Goal: Transaction & Acquisition: Book appointment/travel/reservation

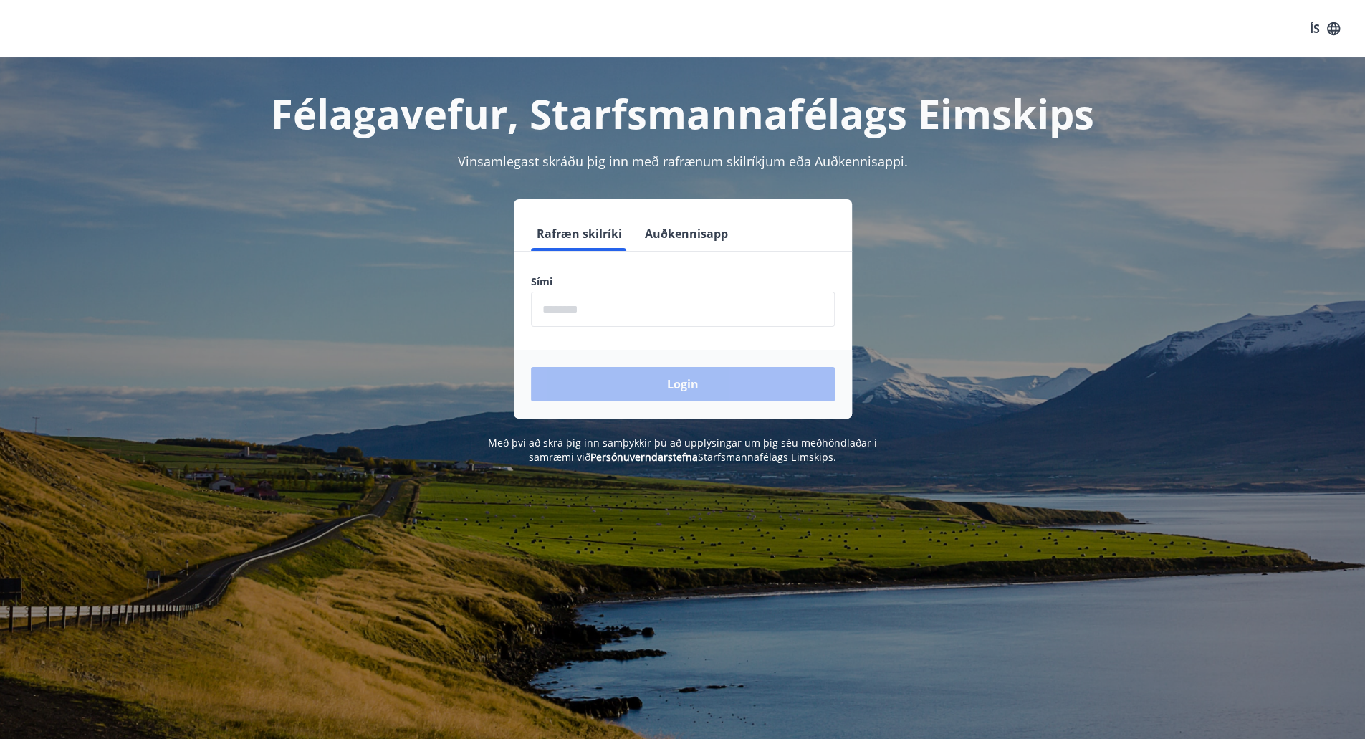
click at [623, 312] on input "phone" at bounding box center [683, 309] width 304 height 35
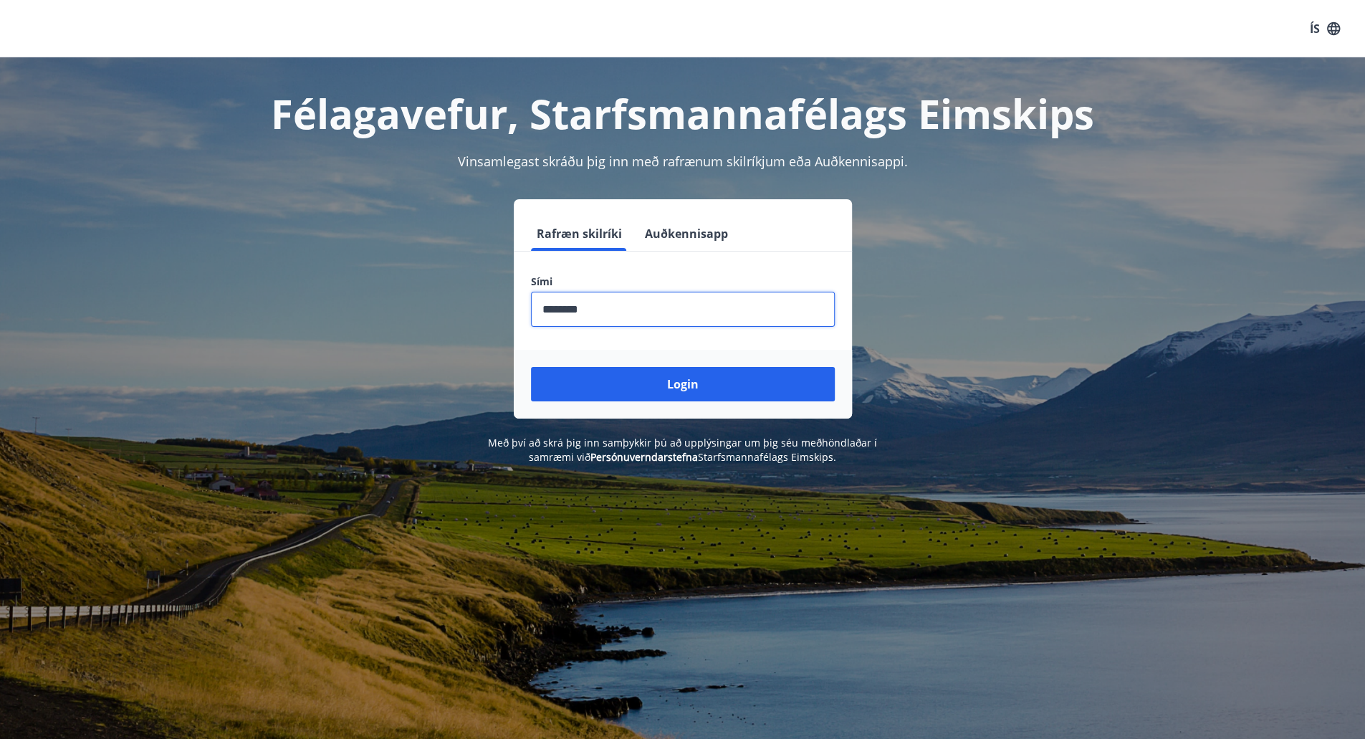
type input "********"
click at [531, 367] on button "Login" at bounding box center [683, 384] width 304 height 34
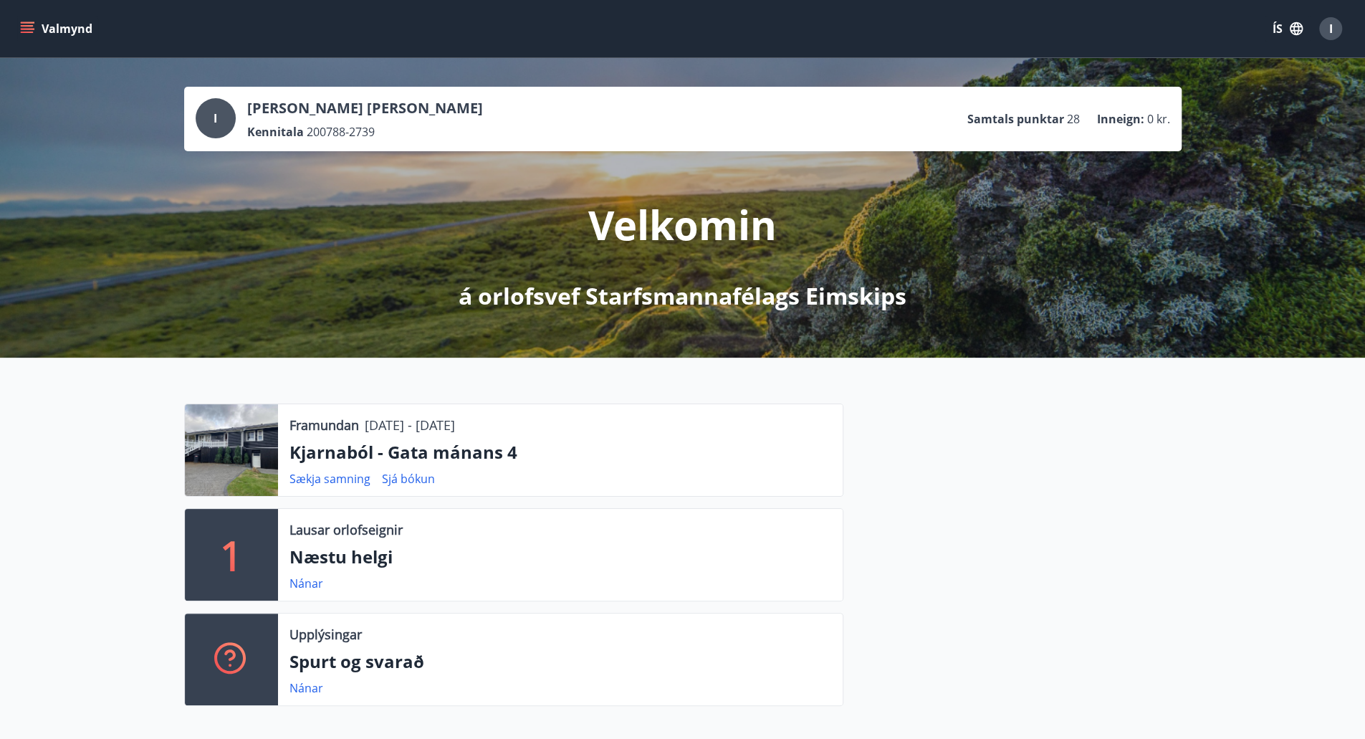
click at [32, 30] on icon "menu" at bounding box center [27, 28] width 14 height 14
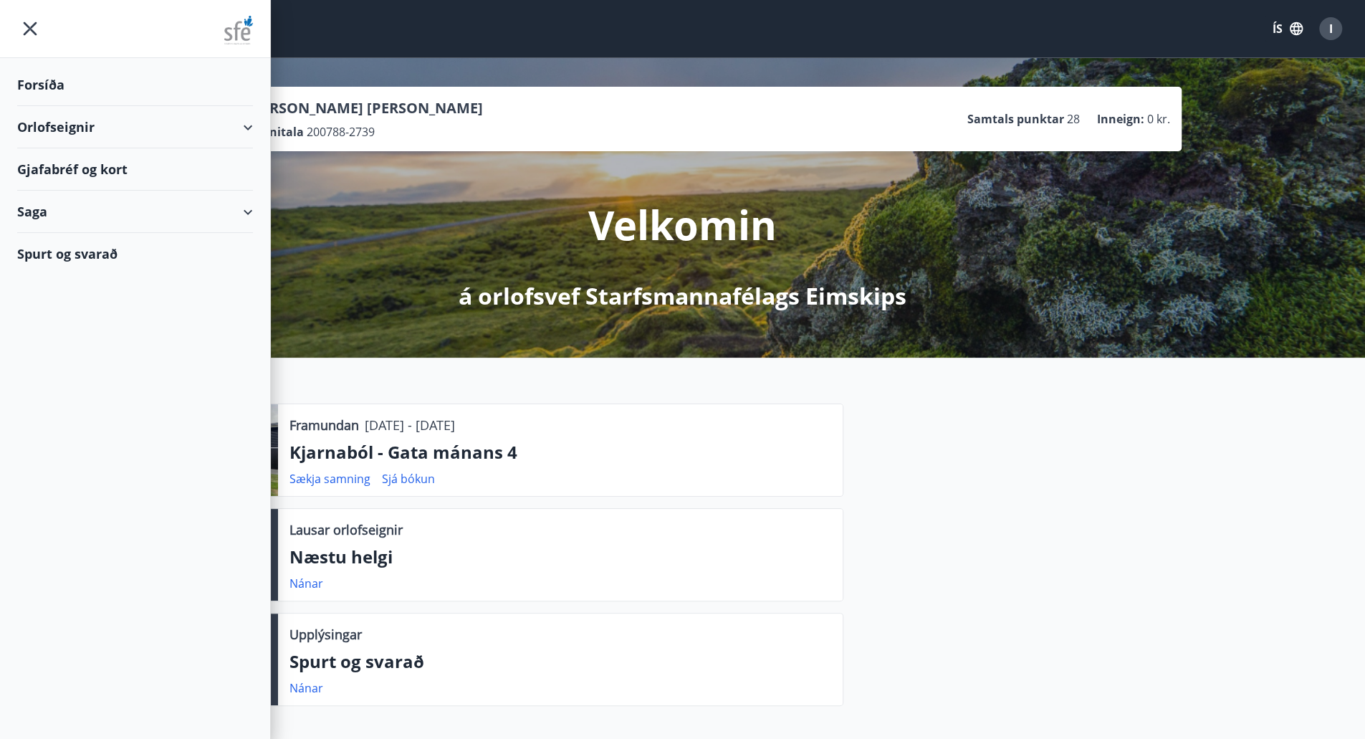
click at [52, 130] on div "Orlofseignir" at bounding box center [135, 127] width 236 height 42
click at [70, 190] on div "Bókunardagatal" at bounding box center [135, 193] width 213 height 30
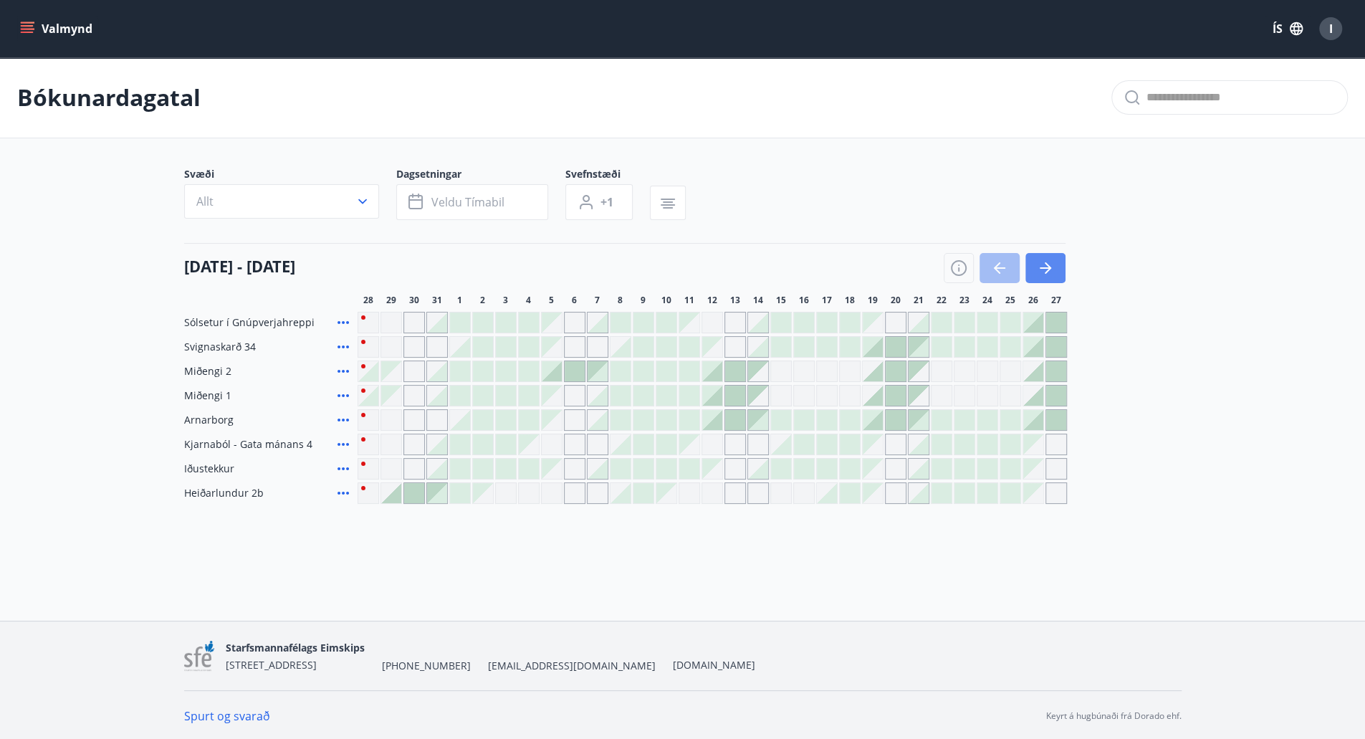
click at [1048, 274] on icon "button" at bounding box center [1045, 267] width 17 height 17
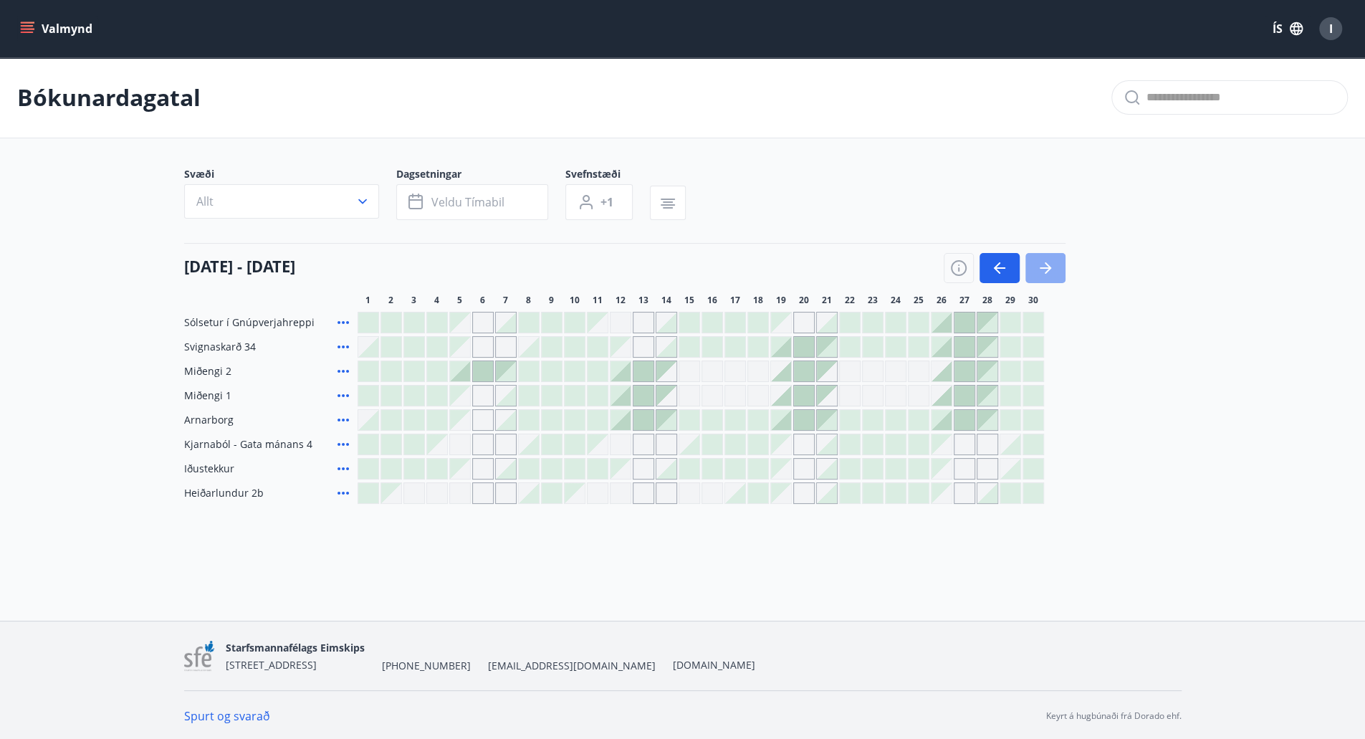
click at [1048, 274] on icon "button" at bounding box center [1045, 267] width 17 height 17
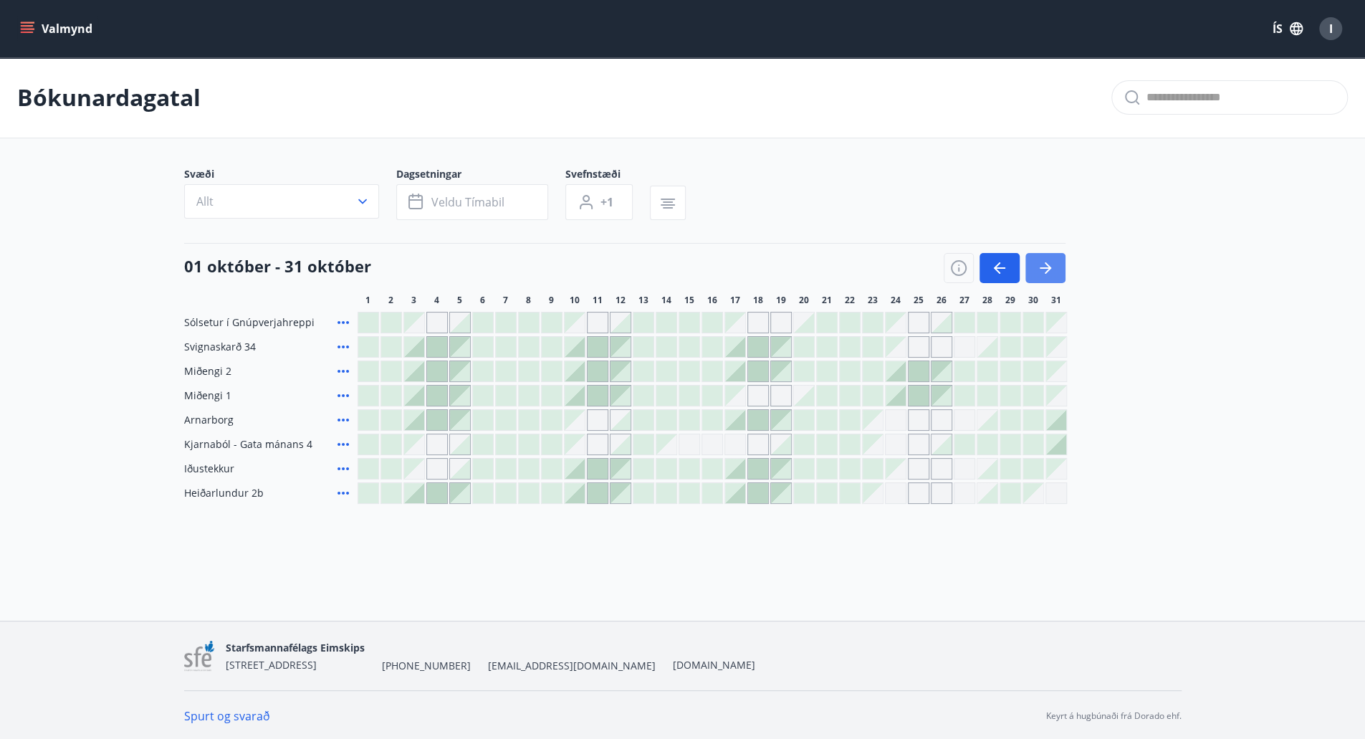
click at [1048, 274] on icon "button" at bounding box center [1045, 267] width 17 height 17
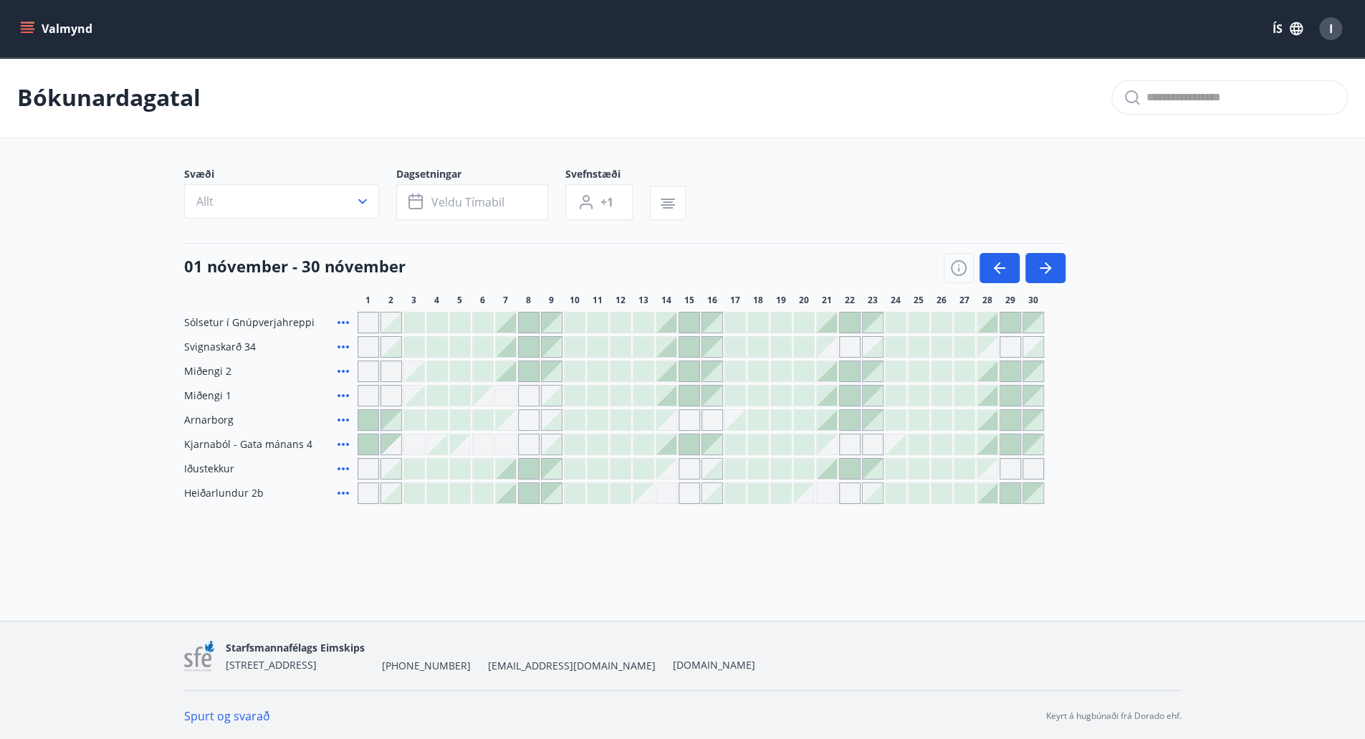
click at [963, 317] on div at bounding box center [965, 322] width 20 height 20
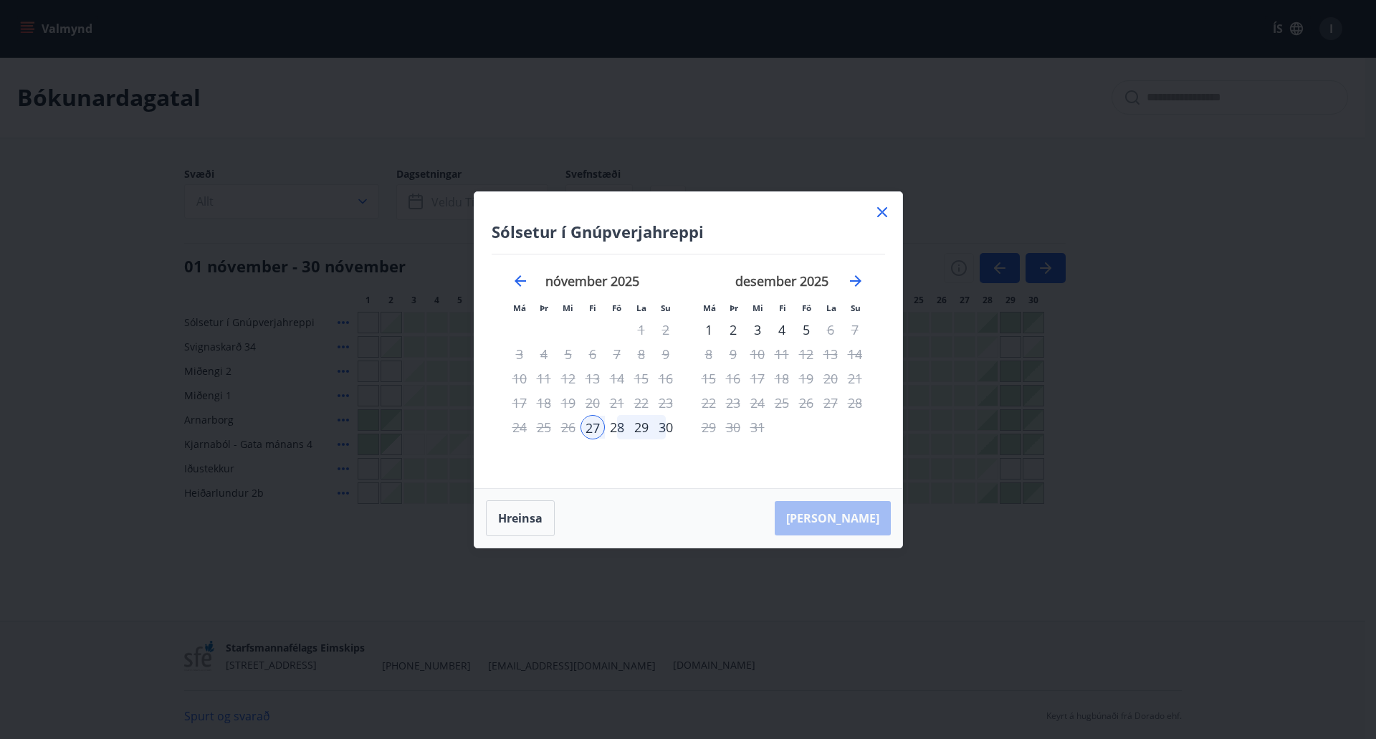
click at [708, 329] on div "1" at bounding box center [709, 329] width 24 height 24
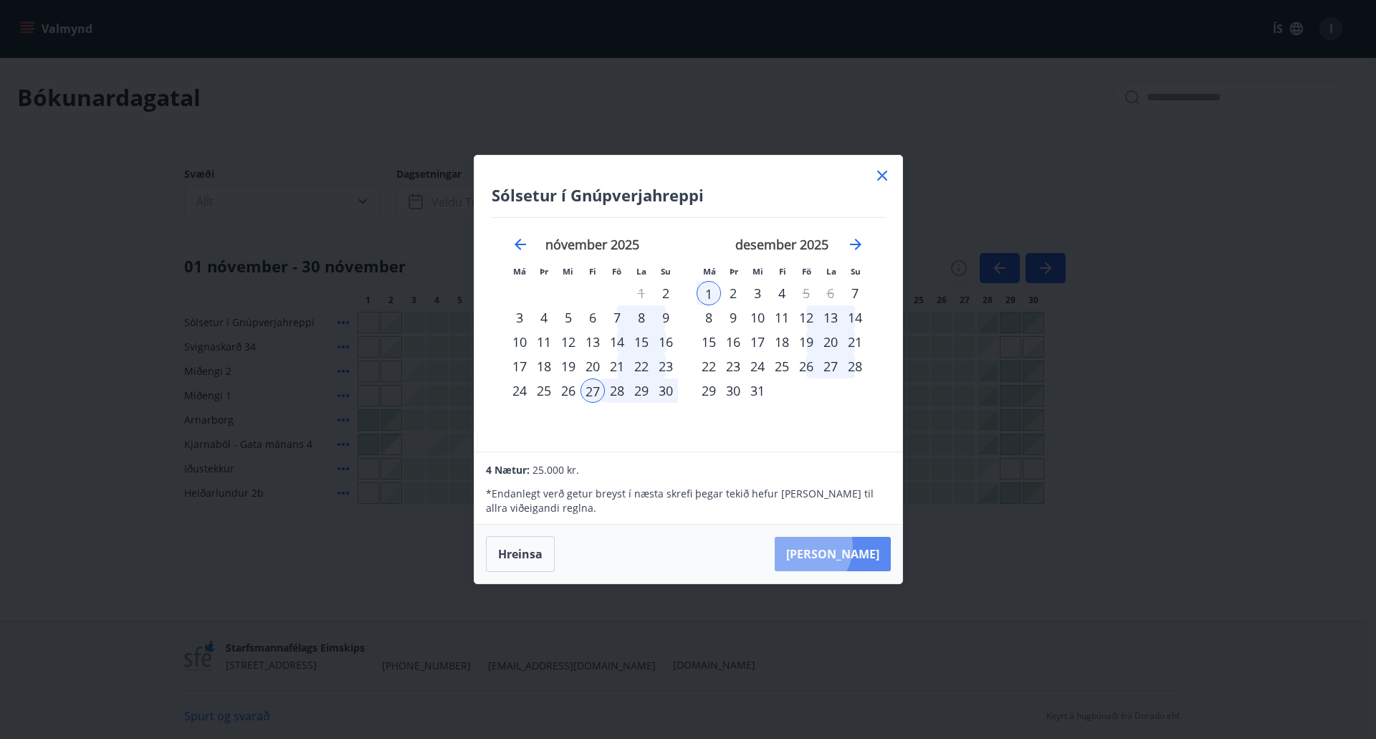
click at [847, 547] on button "[PERSON_NAME]" at bounding box center [833, 554] width 116 height 34
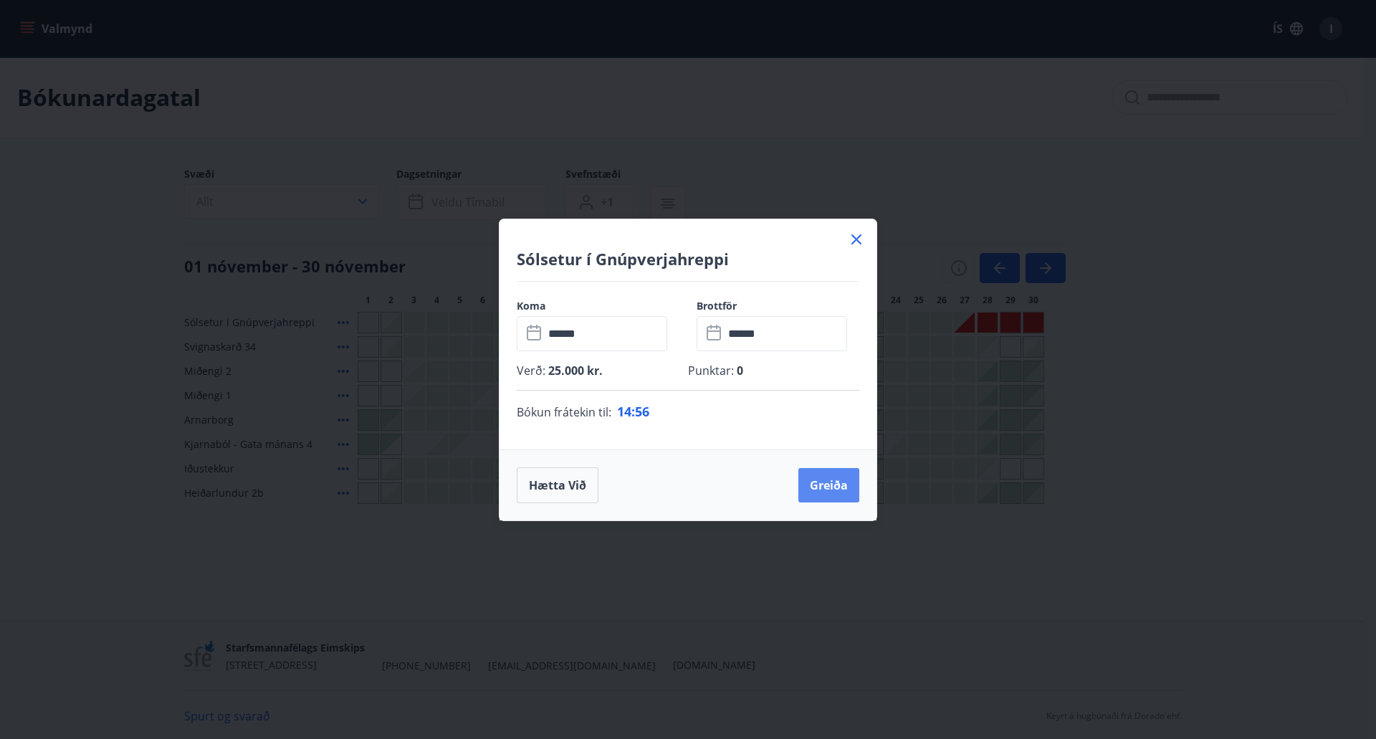
click at [827, 494] on button "Greiða" at bounding box center [828, 485] width 61 height 34
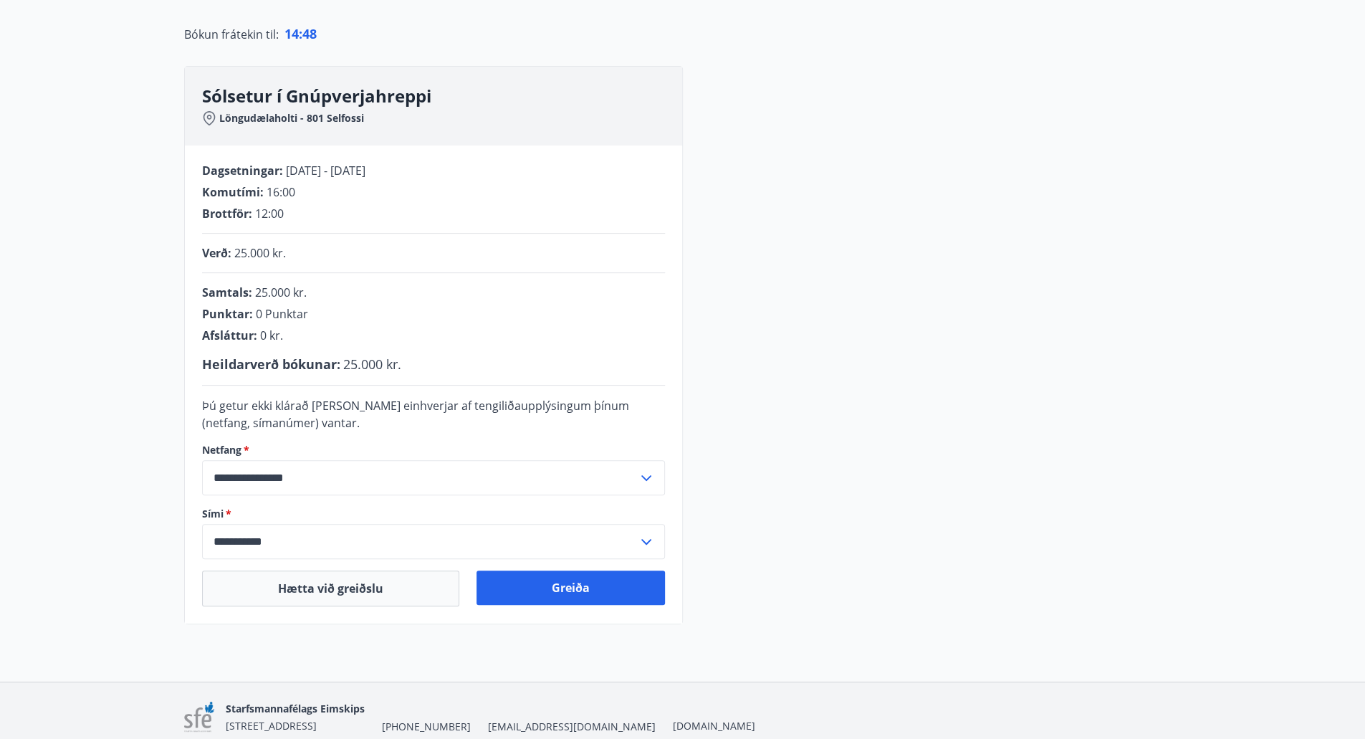
scroll to position [148, 0]
click at [560, 587] on button "Greiða" at bounding box center [571, 586] width 188 height 34
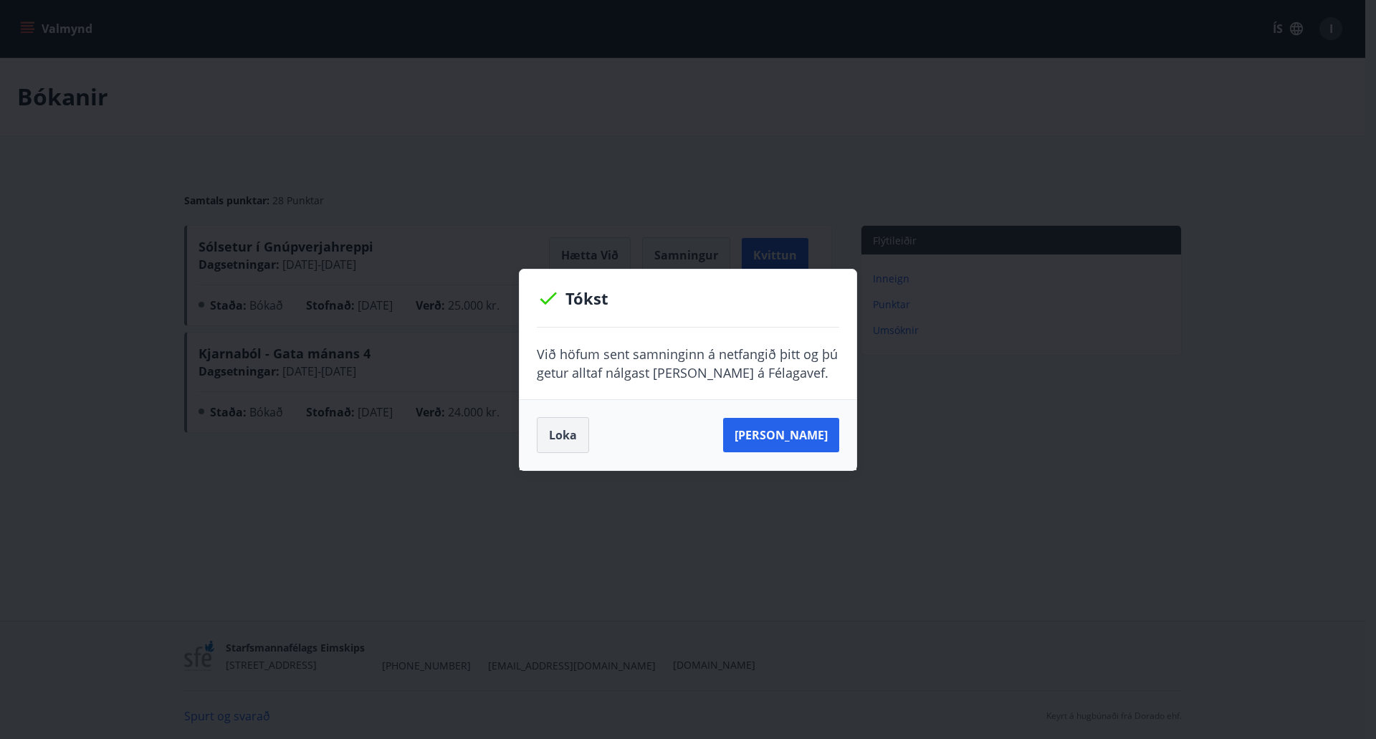
click at [549, 434] on button "Loka" at bounding box center [563, 435] width 52 height 36
